Goal: Navigation & Orientation: Find specific page/section

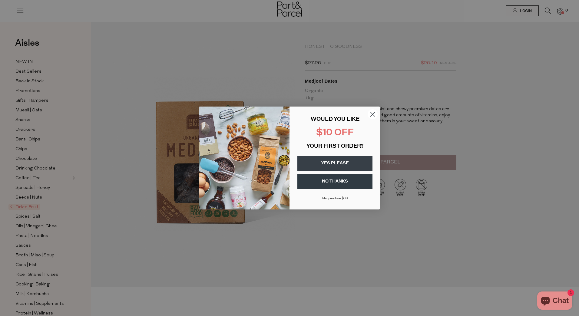
click at [140, 46] on div "Close dialog WOULD YOU LIKE $10 OFF YOUR FIRST ORDER? YES PLEASE NO THANKS [PER…" at bounding box center [289, 158] width 579 height 316
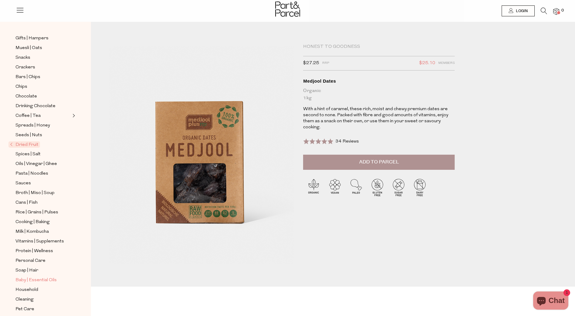
scroll to position [69, 0]
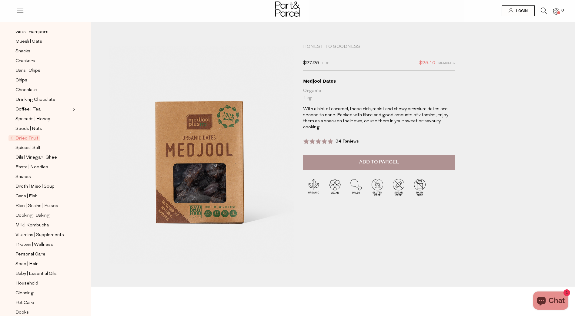
click at [19, 135] on span "Dried Fruit" at bounding box center [24, 138] width 32 height 6
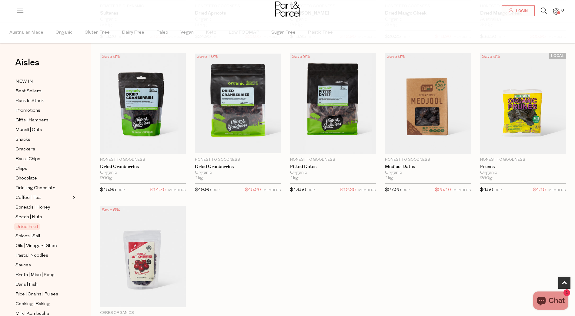
scroll to position [91, 0]
